Goal: Task Accomplishment & Management: Use online tool/utility

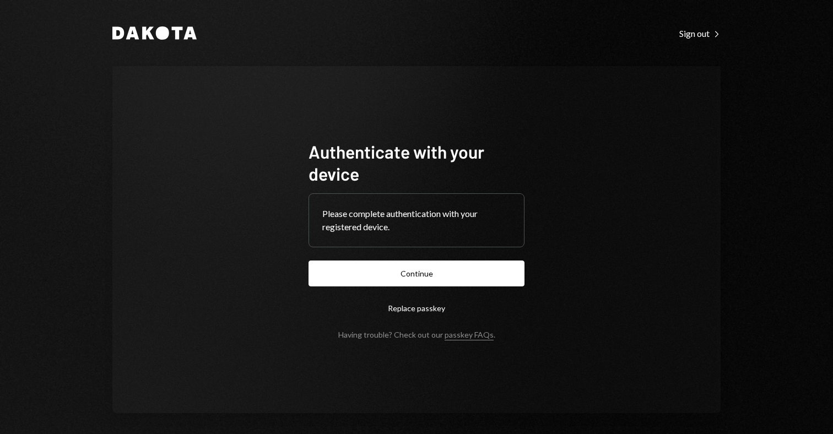
click at [396, 281] on form "Authenticate with your device Please complete authentication with your register…" at bounding box center [416, 239] width 216 height 199
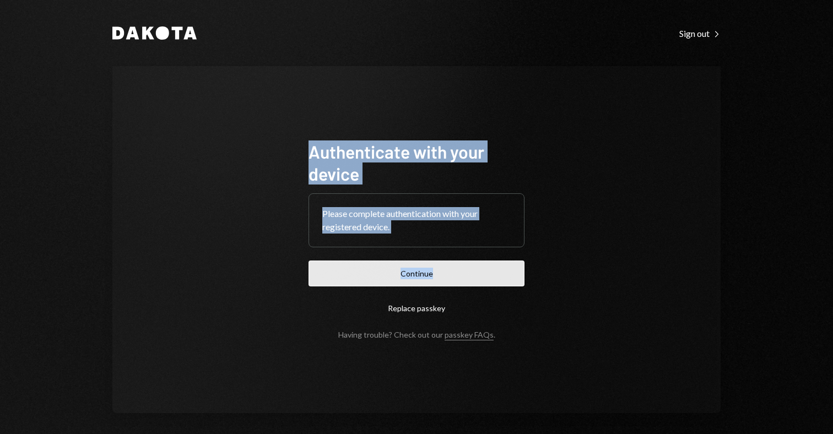
click at [396, 286] on button "Continue" at bounding box center [416, 274] width 216 height 26
